Goal: Task Accomplishment & Management: Use online tool/utility

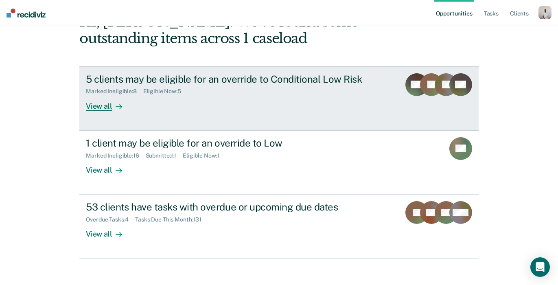
scroll to position [57, 0]
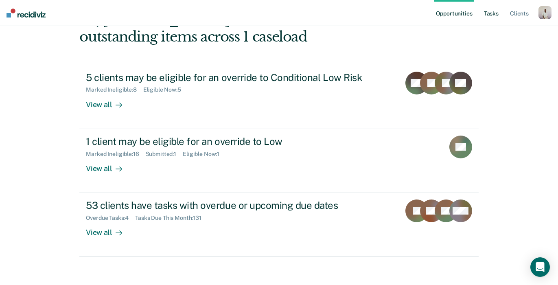
click at [484, 14] on link "Tasks" at bounding box center [491, 13] width 18 height 26
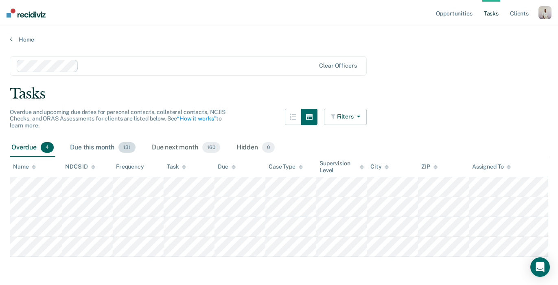
click at [87, 146] on div "Due this month 131" at bounding box center [102, 148] width 69 height 18
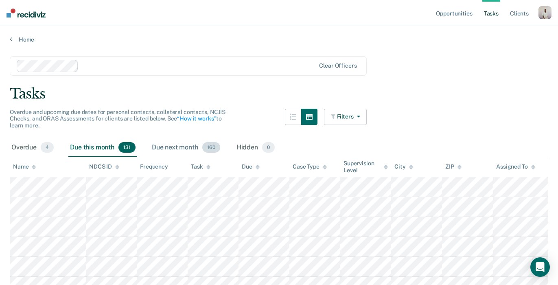
click at [166, 149] on div "Due next month 160" at bounding box center [186, 148] width 72 height 18
click at [264, 144] on span "0" at bounding box center [268, 147] width 13 height 11
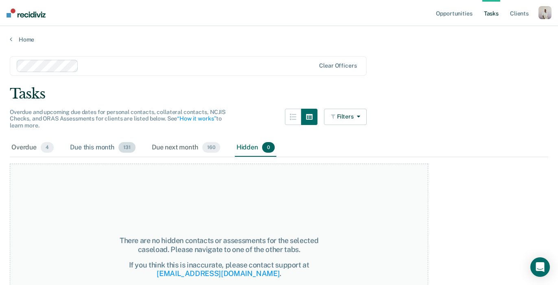
click at [114, 145] on div "Due this month 131" at bounding box center [102, 148] width 69 height 18
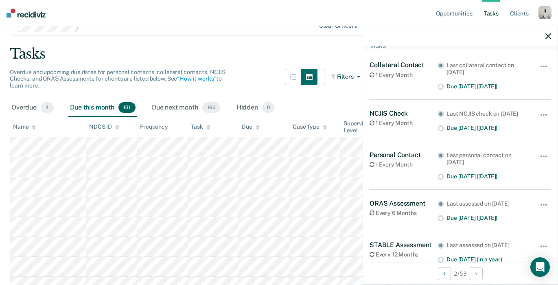
scroll to position [33, 0]
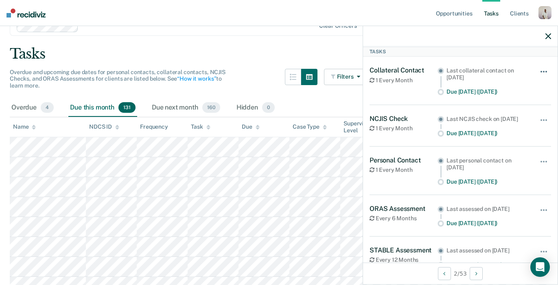
click at [545, 71] on span "button" at bounding box center [546, 72] width 2 height 2
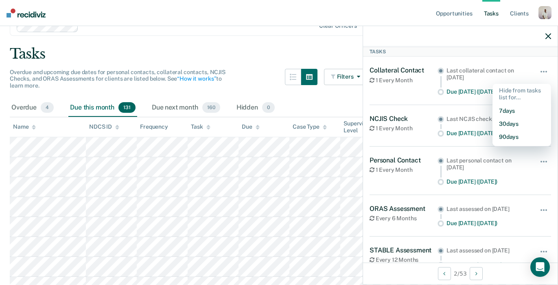
click at [445, 54] on div "Tasks" at bounding box center [460, 52] width 195 height 10
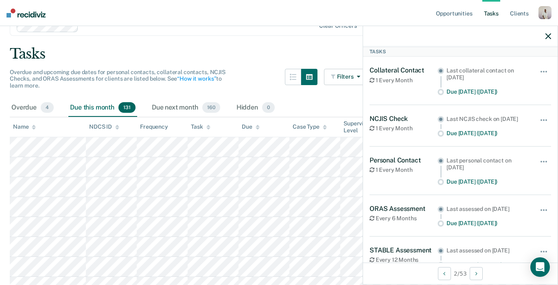
click at [548, 36] on icon "button" at bounding box center [548, 36] width 6 height 6
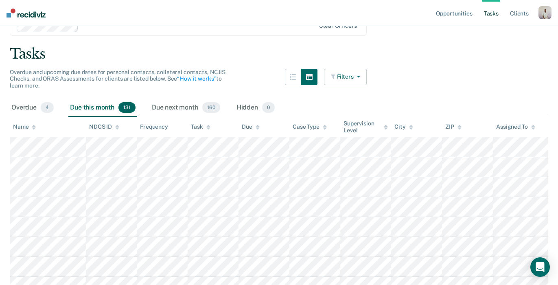
click at [352, 77] on button "Filters" at bounding box center [345, 77] width 43 height 16
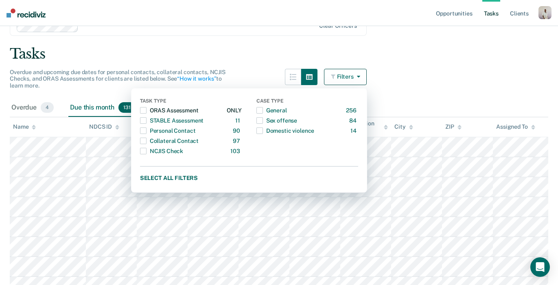
click at [147, 107] on div "button" at bounding box center [143, 110] width 7 height 13
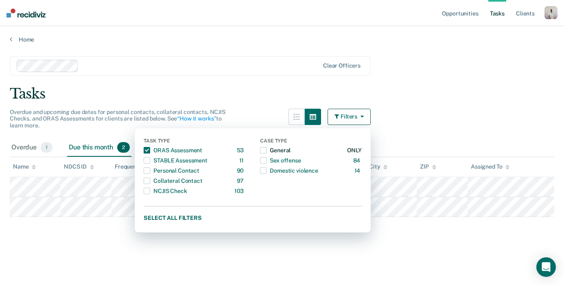
click at [265, 149] on span "button" at bounding box center [263, 150] width 7 height 7
click at [147, 150] on span "button" at bounding box center [147, 150] width 7 height 7
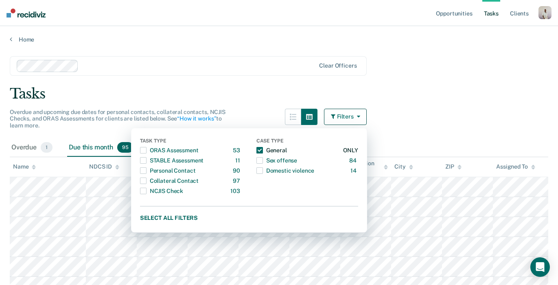
click at [263, 151] on span "button" at bounding box center [259, 150] width 7 height 7
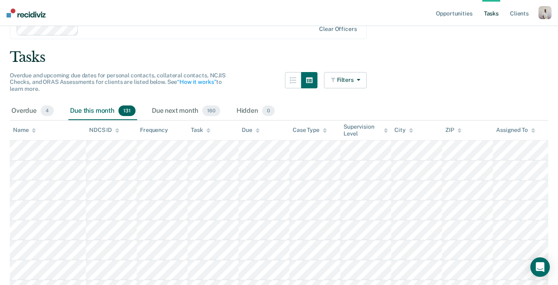
scroll to position [30, 0]
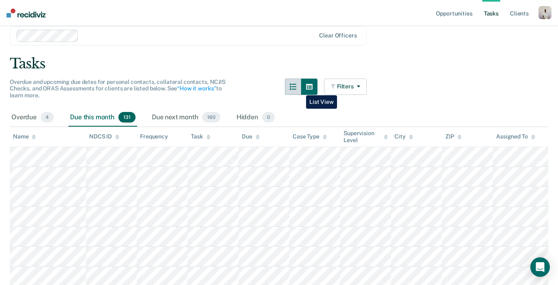
click at [300, 89] on button "button" at bounding box center [293, 87] width 16 height 16
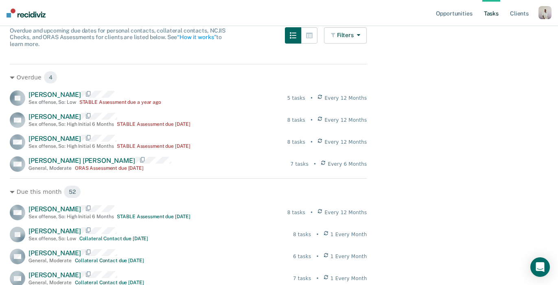
scroll to position [0, 0]
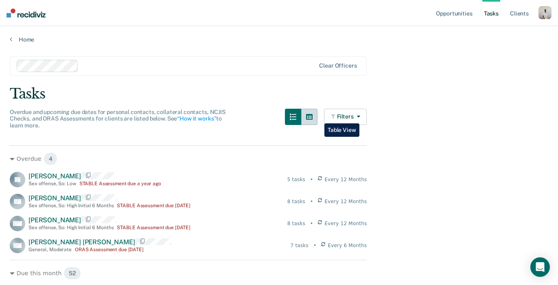
click at [317, 117] on button "button" at bounding box center [309, 117] width 16 height 16
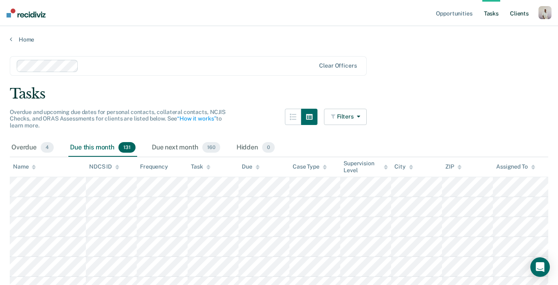
click at [521, 10] on link "Client s" at bounding box center [519, 13] width 22 height 26
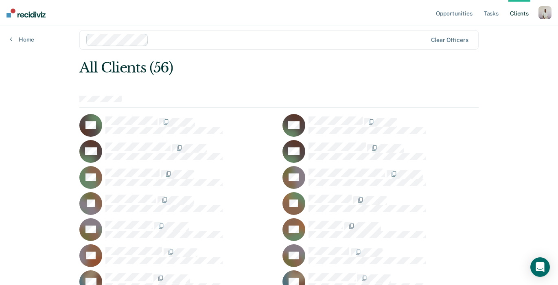
scroll to position [9, 0]
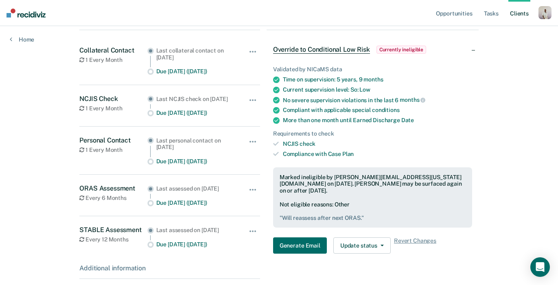
scroll to position [147, 0]
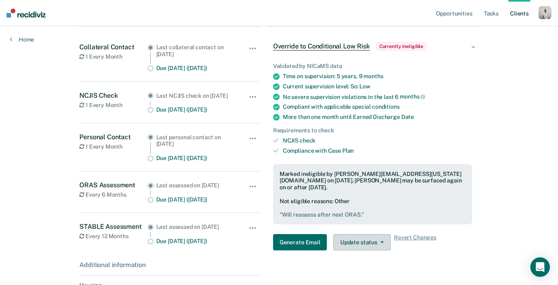
click at [360, 234] on button "Update status" at bounding box center [361, 242] width 57 height 16
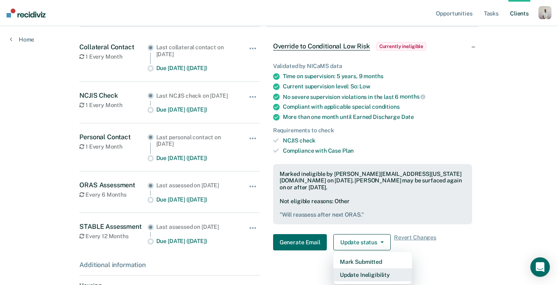
click at [368, 268] on button "Update Ineligibility" at bounding box center [372, 274] width 79 height 13
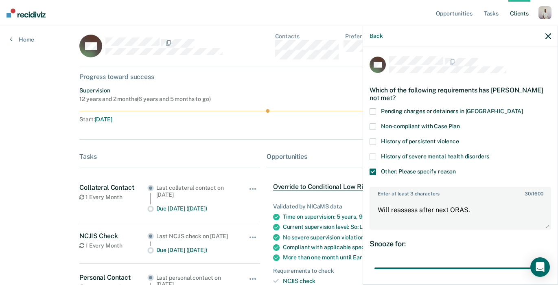
scroll to position [0, 0]
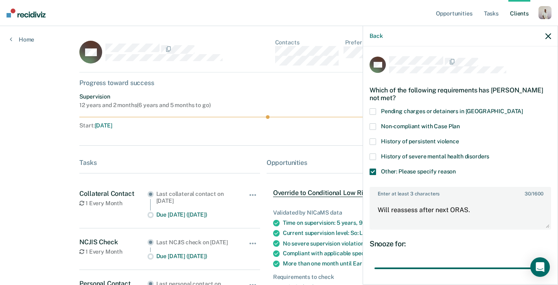
click at [550, 38] on icon "button" at bounding box center [548, 36] width 6 height 6
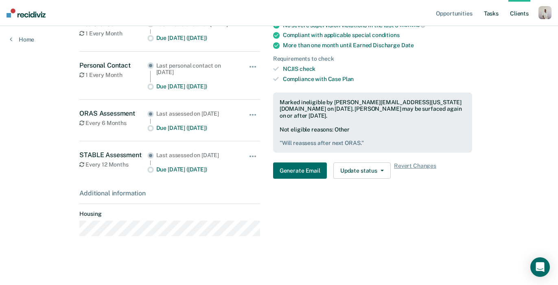
click at [492, 14] on link "Tasks" at bounding box center [491, 13] width 18 height 26
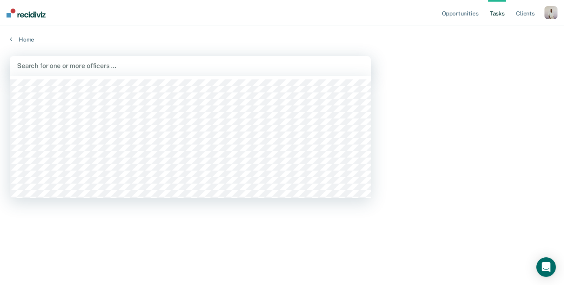
click at [88, 67] on div at bounding box center [190, 65] width 346 height 9
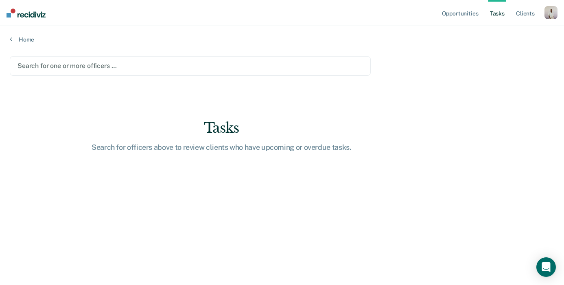
click at [94, 210] on main "Search for one or more officers … Tasks Search for officers above to review cli…" at bounding box center [282, 162] width 564 height 239
click at [545, 269] on icon "Open Intercom Messenger" at bounding box center [546, 267] width 11 height 11
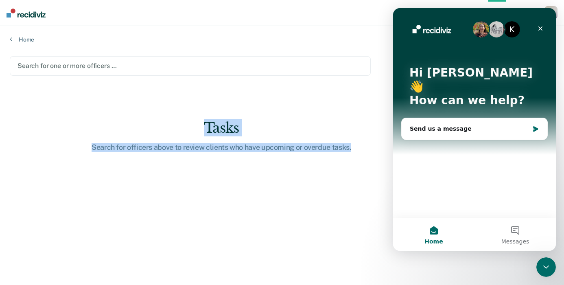
drag, startPoint x: 296, startPoint y: 157, endPoint x: 198, endPoint y: 91, distance: 118.2
click at [199, 91] on main "Search for one or more officers … Tasks Search for officers above to review cli…" at bounding box center [282, 162] width 564 height 239
